Goal: Transaction & Acquisition: Purchase product/service

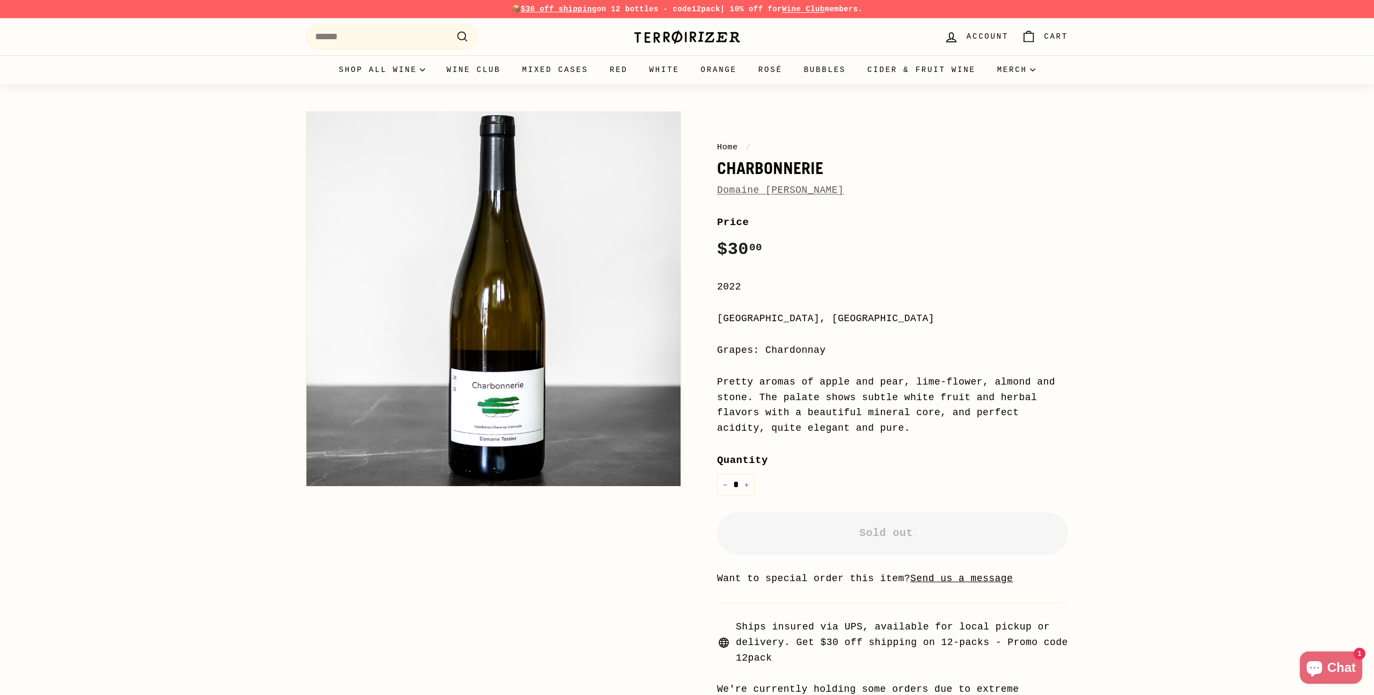
click at [611, 562] on div "Home / Charbonnerie Domaine [PERSON_NAME] Price Regular price $30 00 $30.00 / 2…" at bounding box center [681, 417] width 774 height 623
click at [762, 462] on label "Quantity" at bounding box center [892, 460] width 351 height 16
click at [755, 473] on input "*" at bounding box center [736, 484] width 38 height 22
click at [731, 430] on div "Pretty aromas of apple and pear, lime-flower, almond and stone. The palate show…" at bounding box center [892, 405] width 351 height 62
click at [874, 322] on div "[GEOGRAPHIC_DATA], [GEOGRAPHIC_DATA]" at bounding box center [892, 319] width 351 height 16
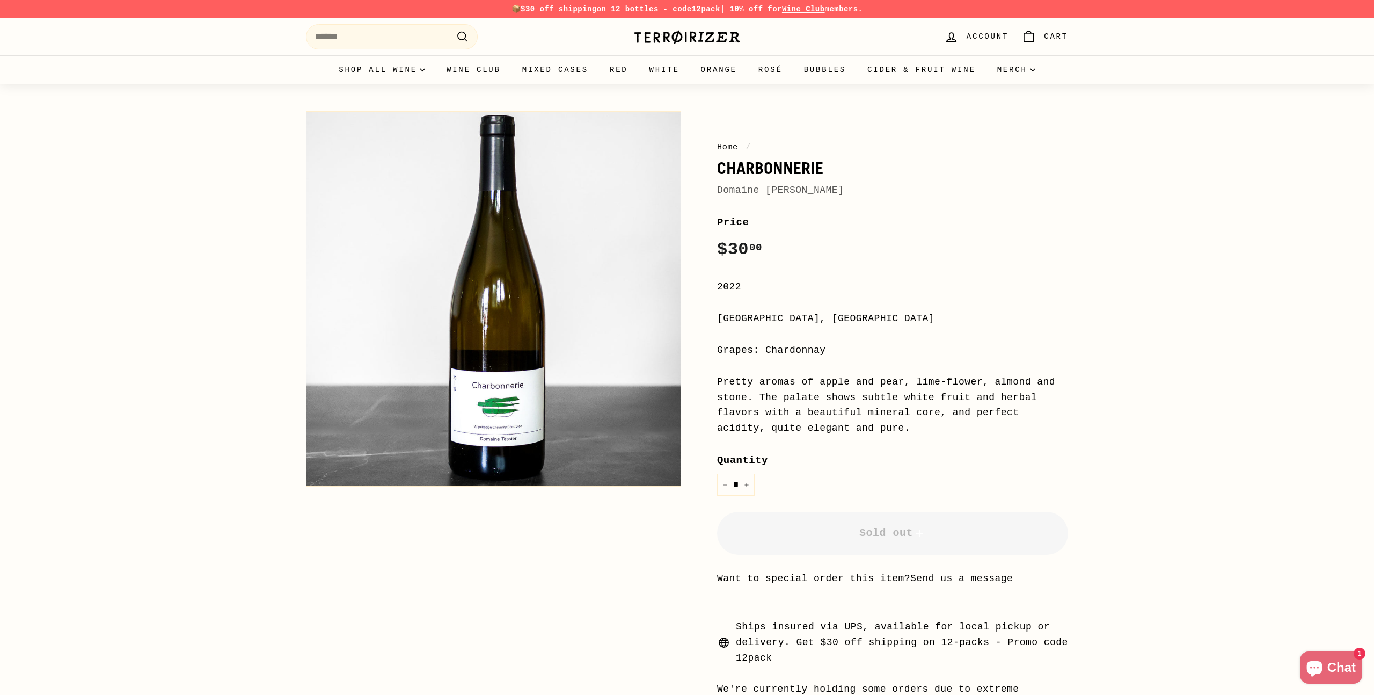
click at [824, 428] on div "Pretty aromas of apple and pear, lime-flower, almond and stone. The palate show…" at bounding box center [892, 405] width 351 height 62
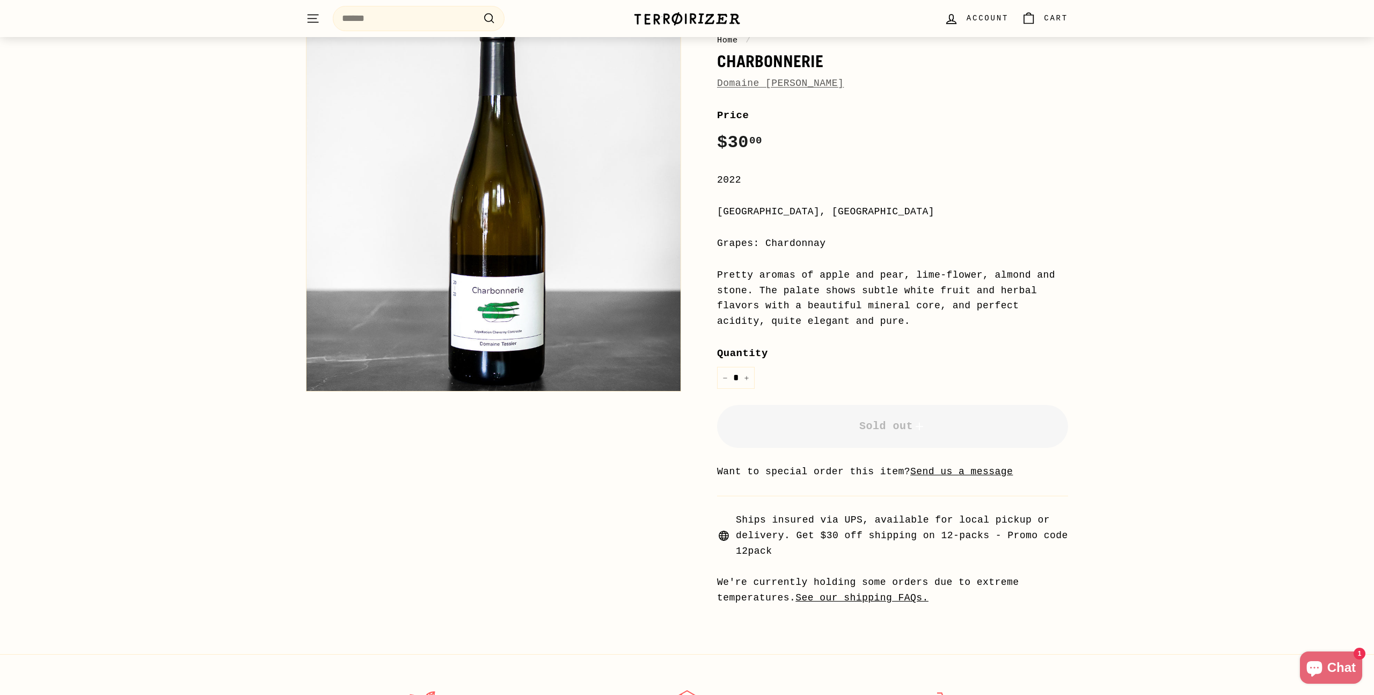
scroll to position [128, 0]
